Goal: Transaction & Acquisition: Purchase product/service

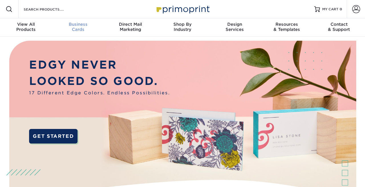
click at [82, 25] on span "Business" at bounding box center [78, 24] width 52 height 5
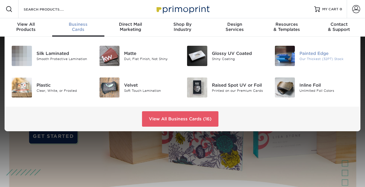
click at [276, 49] on img at bounding box center [285, 56] width 20 height 20
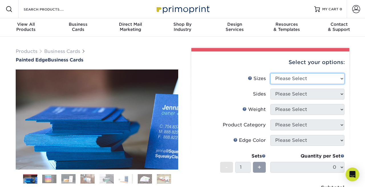
click at [292, 81] on select "Please Select 2" x 3.5" - Standard 2.125" x 3.375" - European 2.5" x 2.5" - Squ…" at bounding box center [308, 78] width 74 height 11
select select "2.00x3.50"
click at [271, 73] on select "Please Select 2" x 3.5" - Standard 2.125" x 3.375" - European 2.5" x 2.5" - Squ…" at bounding box center [308, 78] width 74 height 11
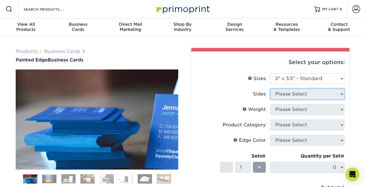
click at [292, 91] on select "Please Select" at bounding box center [308, 94] width 74 height 11
select select "13abbda7-1d64-4f25-8bb2-c179b224825d"
click at [271, 89] on select "Please Select Print Both Sides Print Front Only" at bounding box center [308, 94] width 74 height 11
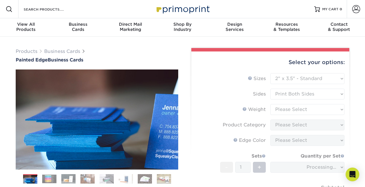
click at [297, 108] on form "Sizes Help Sizes Please Select 2" x 3.5" - Standard 2.125" x 3.375" - European …" at bounding box center [270, 145] width 149 height 144
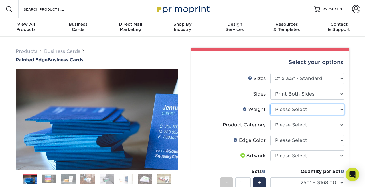
click at [297, 107] on select "Please Select 32PTUC" at bounding box center [308, 109] width 74 height 11
select select "32PTUC"
click at [271, 104] on select "Please Select 32PTUC" at bounding box center [308, 109] width 74 height 11
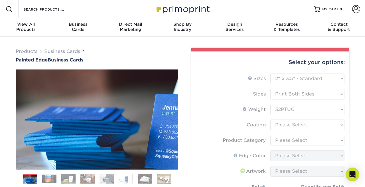
click at [297, 130] on form "Sizes Help Sizes Please Select 2" x 3.5" - Standard 2.125" x 3.375" - European …" at bounding box center [270, 160] width 149 height 174
click at [298, 124] on form "Sizes Help Sizes Please Select 2" x 3.5" - Standard 2.125" x 3.375" - European …" at bounding box center [270, 160] width 149 height 174
click at [299, 124] on form "Sizes Help Sizes Please Select 2" x 3.5" - Standard 2.125" x 3.375" - European …" at bounding box center [270, 160] width 149 height 174
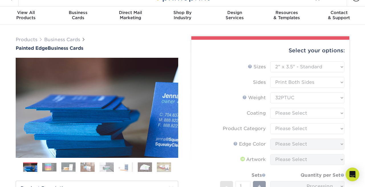
scroll to position [13, 0]
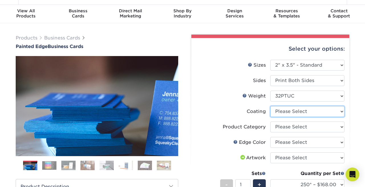
click at [303, 110] on select at bounding box center [308, 111] width 74 height 11
select select "3e7618de-abca-4bda-9f97-8b9129e913d8"
click at [271, 106] on select at bounding box center [308, 111] width 74 height 11
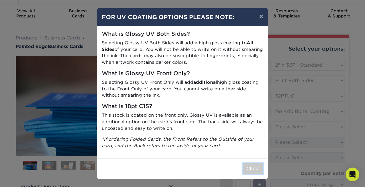
click at [245, 167] on button "Close" at bounding box center [253, 168] width 21 height 11
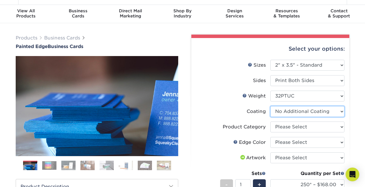
click at [289, 110] on select at bounding box center [308, 111] width 74 height 11
click at [271, 106] on select at bounding box center [308, 111] width 74 height 11
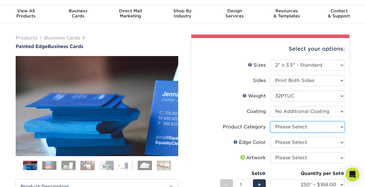
click at [292, 128] on select "Please Select Business Cards" at bounding box center [308, 126] width 74 height 11
select select "3b5148f1-0588-4f88-a218-97bcfdce65c1"
click at [271, 121] on select "Please Select Business Cards" at bounding box center [308, 126] width 74 height 11
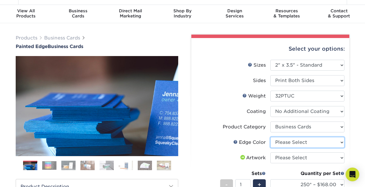
click at [295, 142] on select "Please Select Charcoal Black Brown Blue Pearlescent Blue Pearlescent Gold Pearl…" at bounding box center [308, 142] width 74 height 11
select select "77aecbce-1046-4928-950d-058756e5d349"
click at [271, 137] on select "Please Select Charcoal Black Brown Blue Pearlescent Blue Pearlescent Gold Pearl…" at bounding box center [308, 142] width 74 height 11
click at [236, 142] on link at bounding box center [236, 141] width 5 height 5
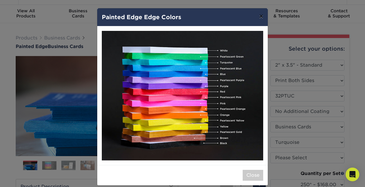
click at [260, 17] on button "×" at bounding box center [261, 16] width 13 height 16
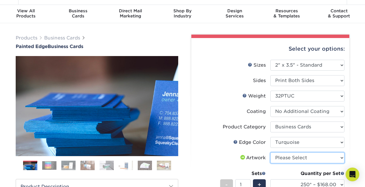
click at [288, 156] on select "Please Select I will upload files I need a design - $100" at bounding box center [308, 157] width 74 height 11
select select "upload"
click at [271, 152] on select "Please Select I will upload files I need a design - $100" at bounding box center [308, 157] width 74 height 11
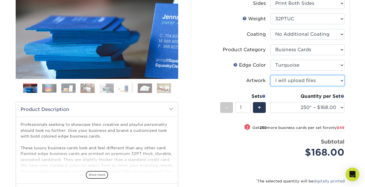
scroll to position [106, 0]
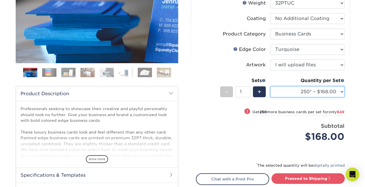
click at [291, 92] on select "250* – $168.00 500* – $217.00 1000* – $339.00" at bounding box center [308, 91] width 74 height 11
select select "500* – $217.00"
click at [271, 86] on select "250* – $168.00 500* – $217.00 1000* – $339.00" at bounding box center [308, 91] width 74 height 11
click at [315, 87] on select "250* – $168.00 500* – $217.00 1000* – $339.00" at bounding box center [308, 91] width 74 height 11
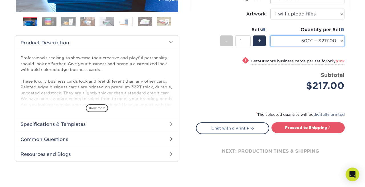
scroll to position [162, 0]
